Goal: Information Seeking & Learning: Understand process/instructions

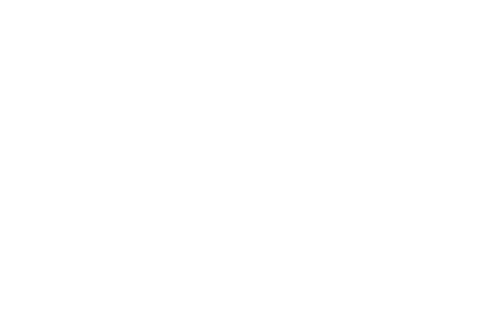
scroll to position [715, 0]
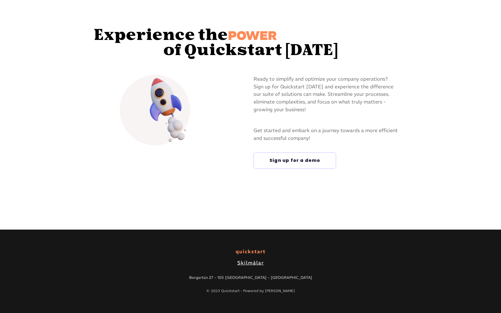
click at [247, 264] on link "Skilmálar" at bounding box center [250, 263] width 27 height 6
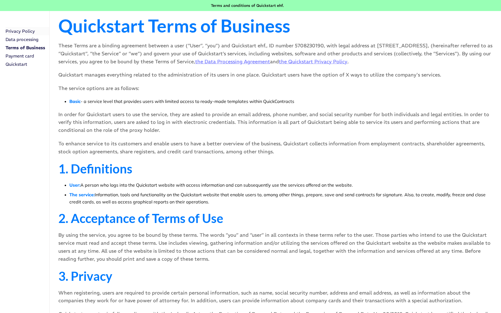
click at [26, 31] on font "Privacy Policy" at bounding box center [20, 31] width 29 height 6
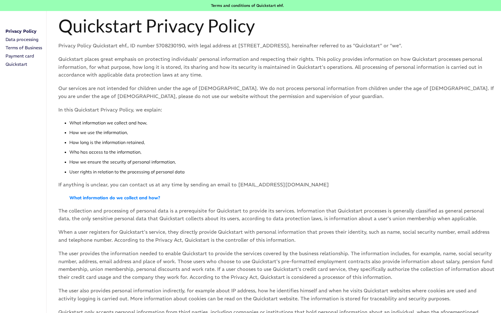
click at [29, 40] on font "Data processing" at bounding box center [22, 40] width 33 height 6
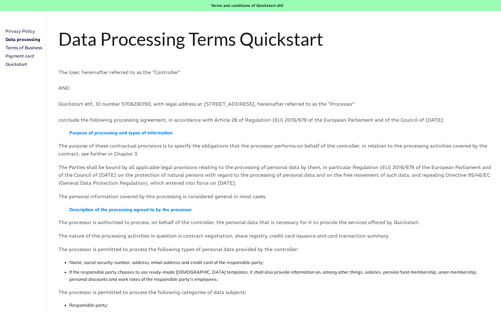
click at [32, 48] on font "Terms of Business" at bounding box center [24, 48] width 37 height 6
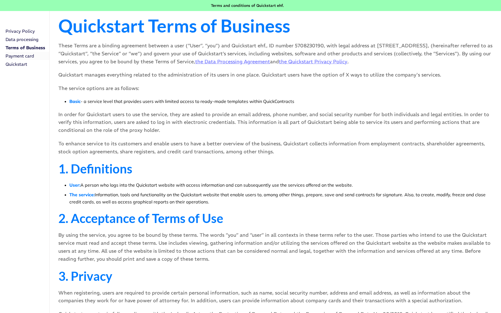
click at [29, 57] on font "Payment card" at bounding box center [20, 56] width 29 height 6
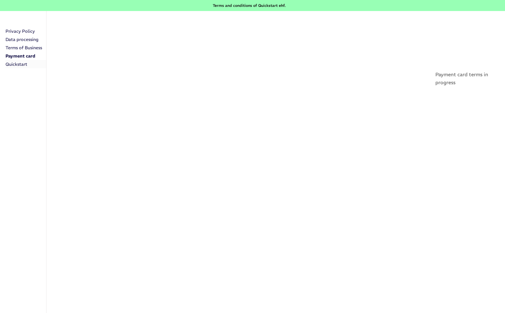
click at [22, 64] on font "Quickstart" at bounding box center [17, 64] width 22 height 6
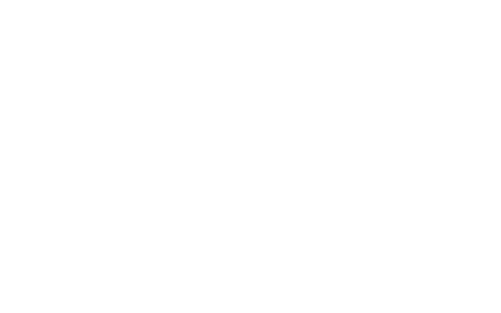
scroll to position [682, 0]
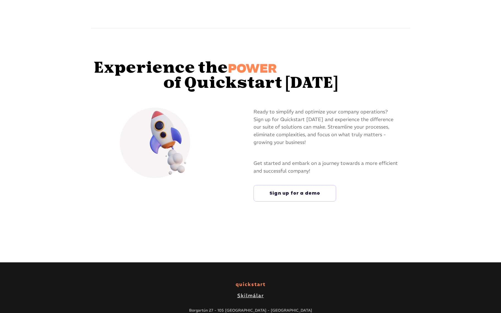
click at [250, 297] on link "Skilmálar" at bounding box center [250, 296] width 27 height 6
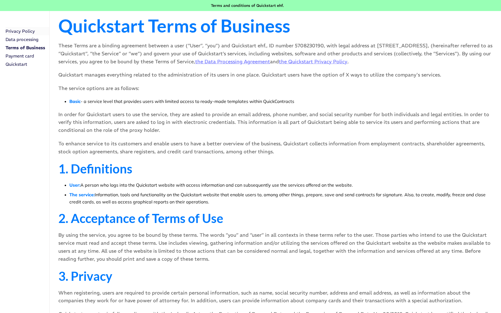
click at [27, 32] on font "Privacy Policy" at bounding box center [20, 31] width 29 height 6
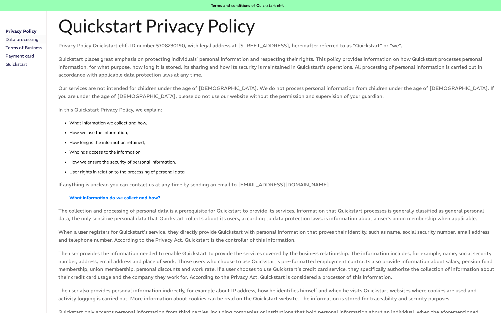
click at [29, 41] on font "Data processing" at bounding box center [22, 40] width 33 height 6
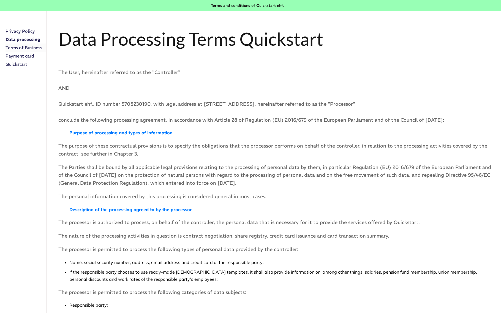
click at [37, 50] on font "Terms of Business" at bounding box center [24, 48] width 37 height 6
